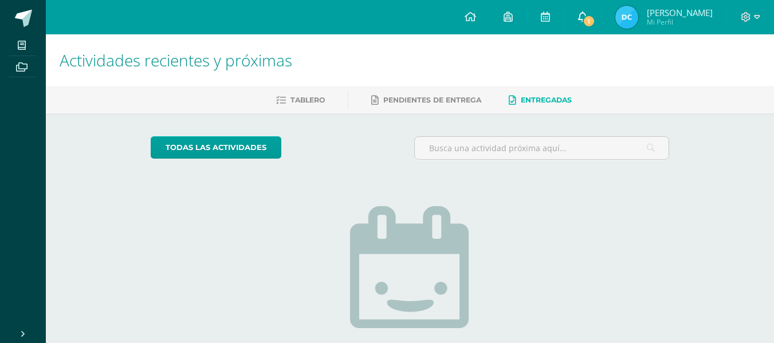
click at [580, 18] on icon at bounding box center [582, 16] width 9 height 10
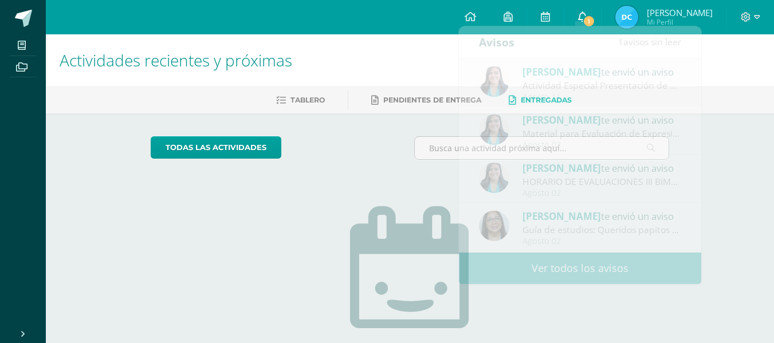
click at [580, 18] on icon at bounding box center [582, 16] width 9 height 10
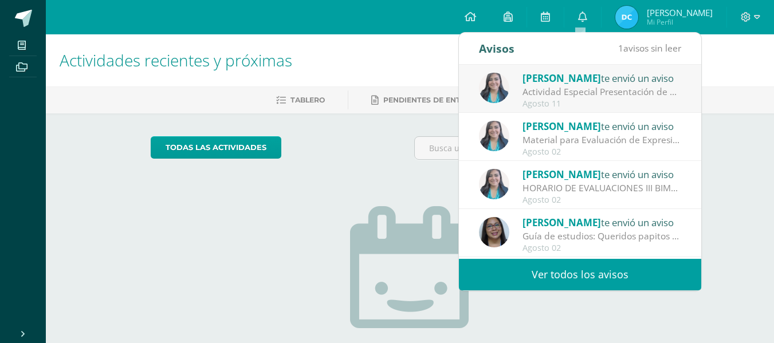
click at [610, 85] on div "Actividad Especial Presentación de Candidatas : Buenos días queridos papitos Es…" at bounding box center [602, 91] width 159 height 13
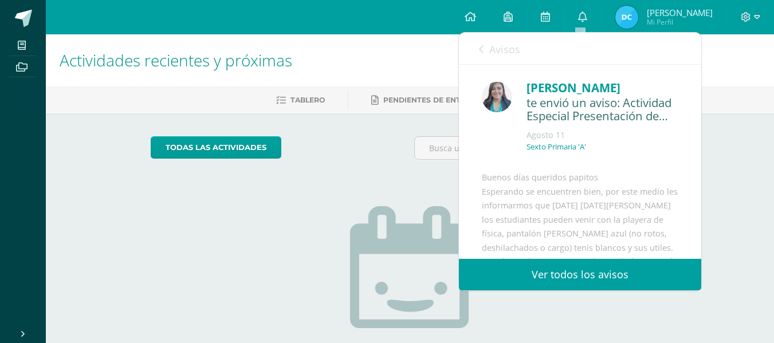
click at [586, 267] on link "Ver todos los avisos" at bounding box center [580, 275] width 242 height 32
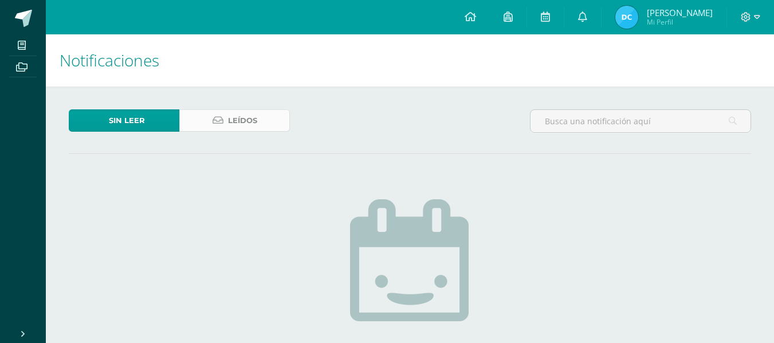
click at [240, 122] on span "Leídos" at bounding box center [242, 120] width 29 height 21
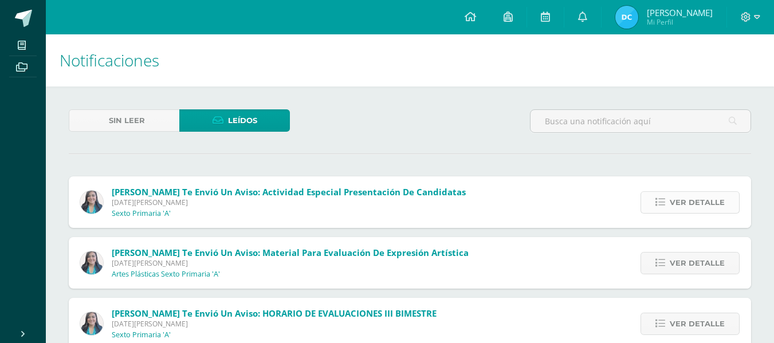
click at [695, 202] on span "Ver detalle" at bounding box center [697, 202] width 55 height 21
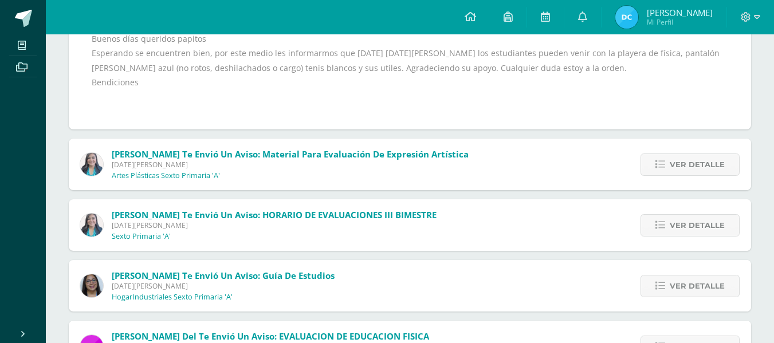
scroll to position [209, 0]
click at [719, 165] on span "Ver detalle" at bounding box center [697, 164] width 55 height 21
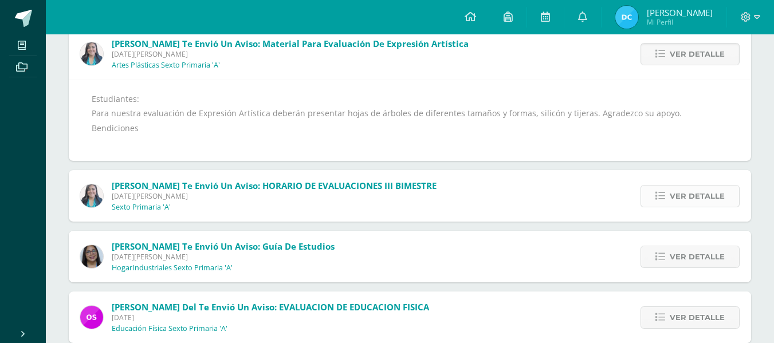
click at [707, 195] on span "Ver detalle" at bounding box center [697, 196] width 55 height 21
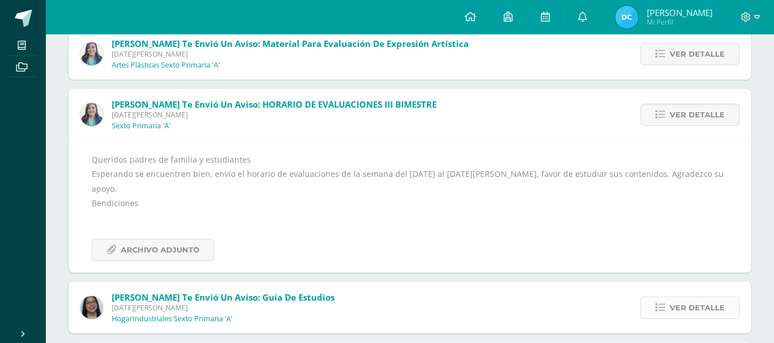
click at [690, 298] on span "Ver detalle" at bounding box center [697, 308] width 55 height 21
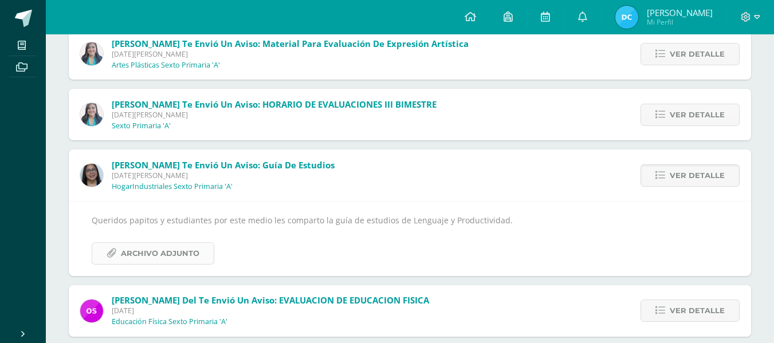
click at [166, 256] on span "Archivo Adjunto" at bounding box center [160, 253] width 79 height 21
click at [623, 18] on img at bounding box center [627, 17] width 23 height 23
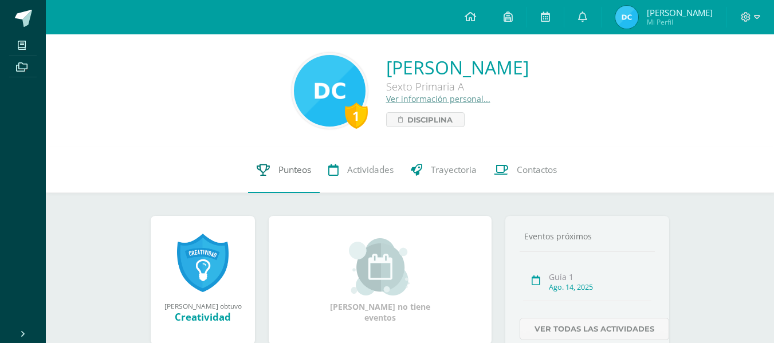
click at [302, 177] on link "Punteos" at bounding box center [284, 170] width 72 height 46
